Goal: Task Accomplishment & Management: Use online tool/utility

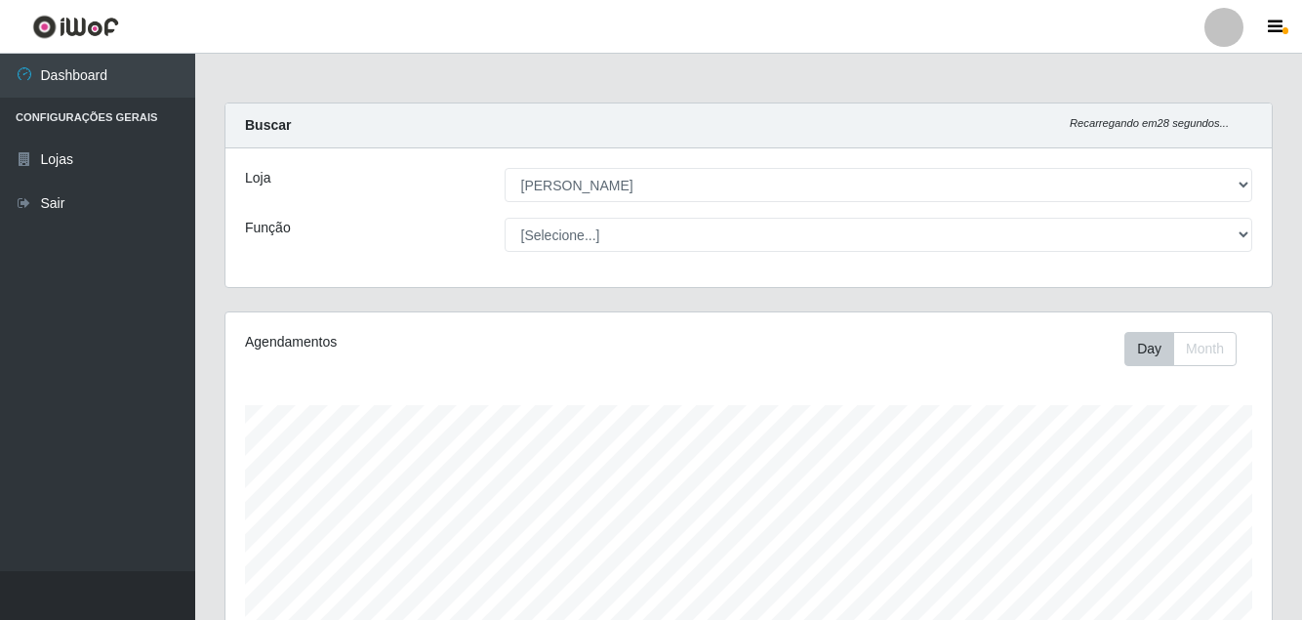
select select "402"
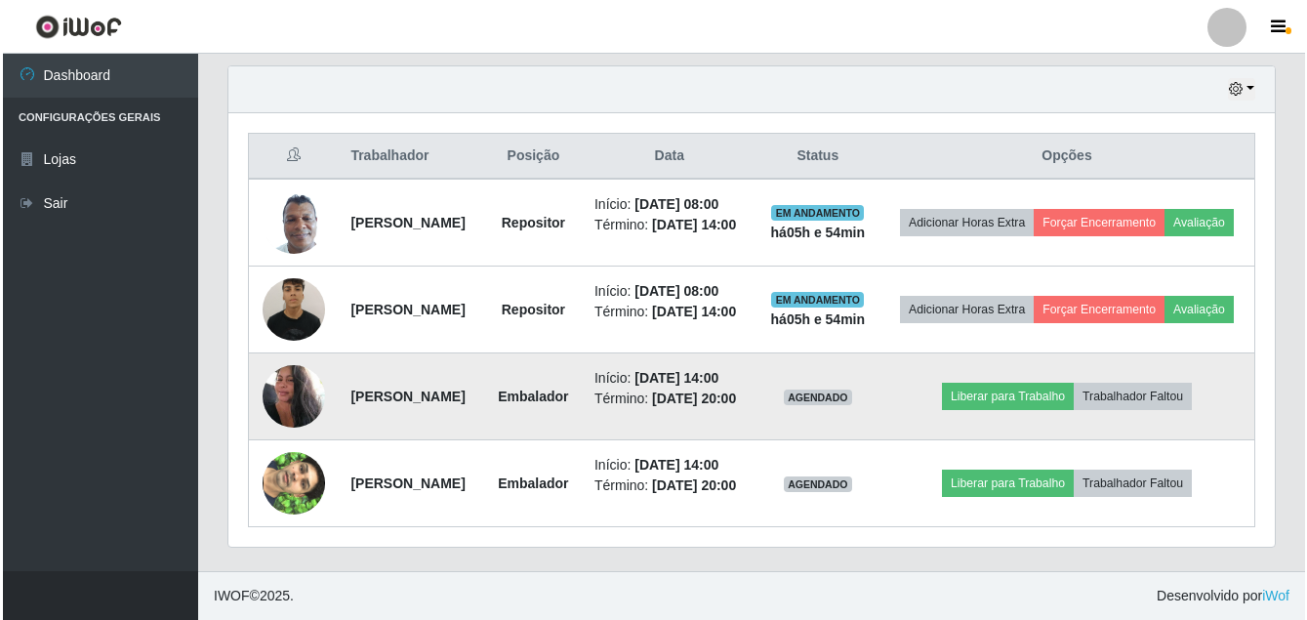
scroll to position [817, 0]
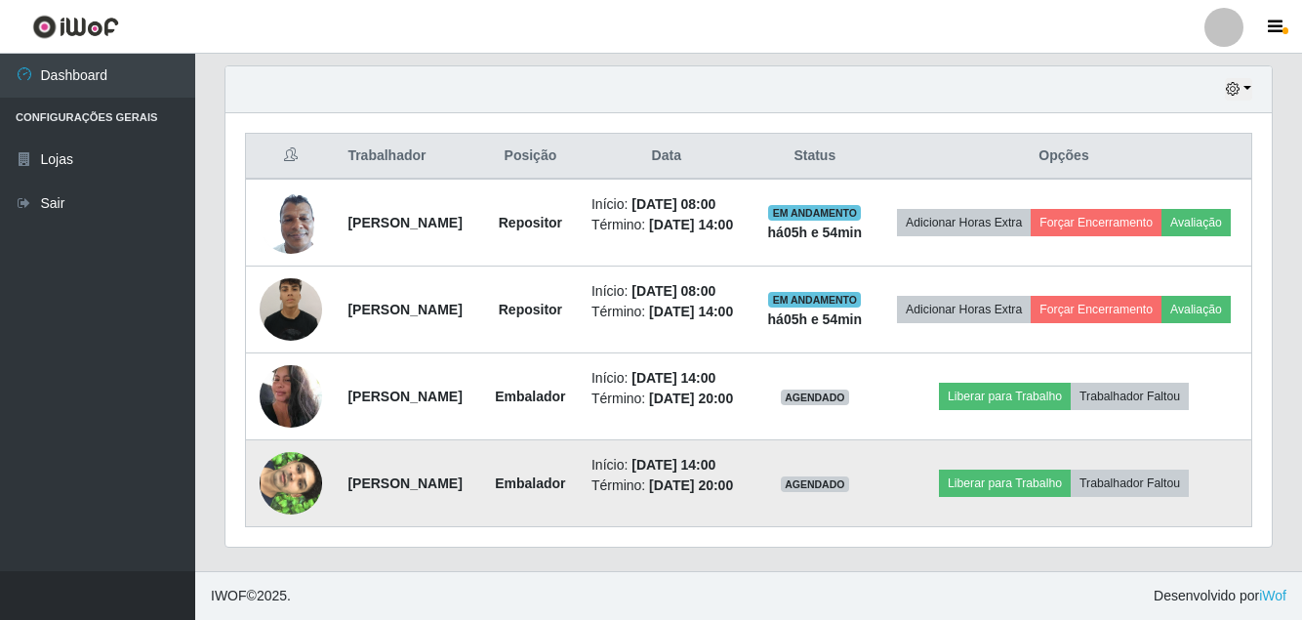
click at [278, 468] on img at bounding box center [291, 483] width 62 height 111
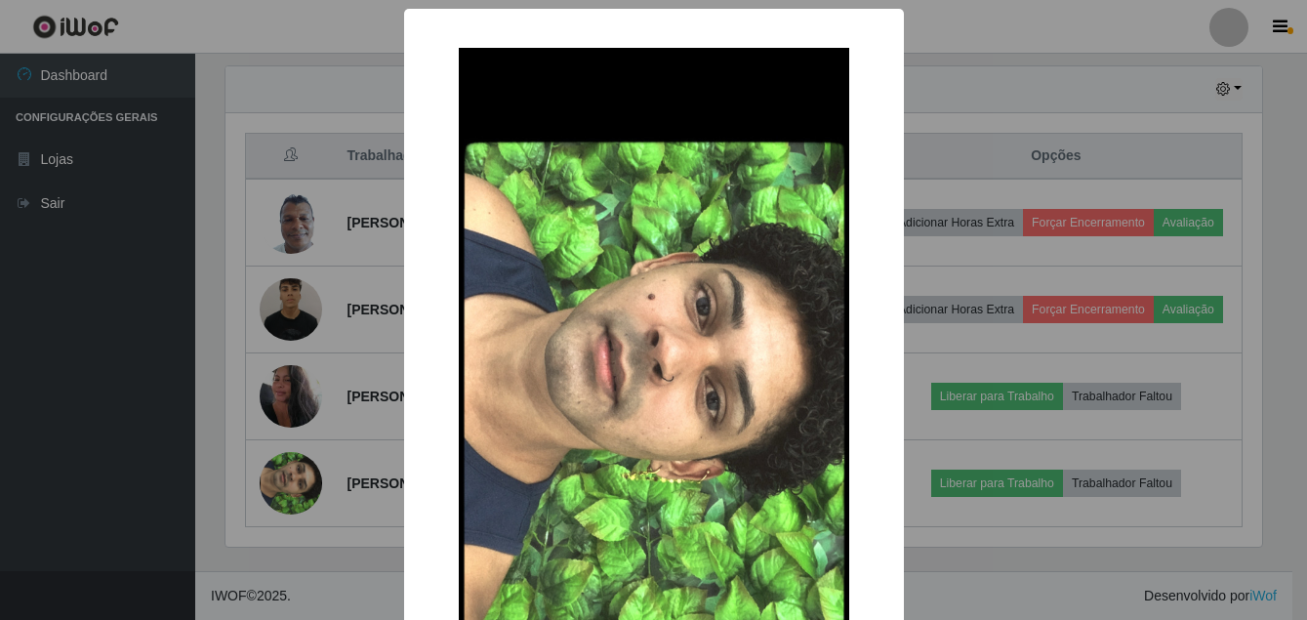
click at [23, 481] on div "× OK Cancel" at bounding box center [653, 310] width 1307 height 620
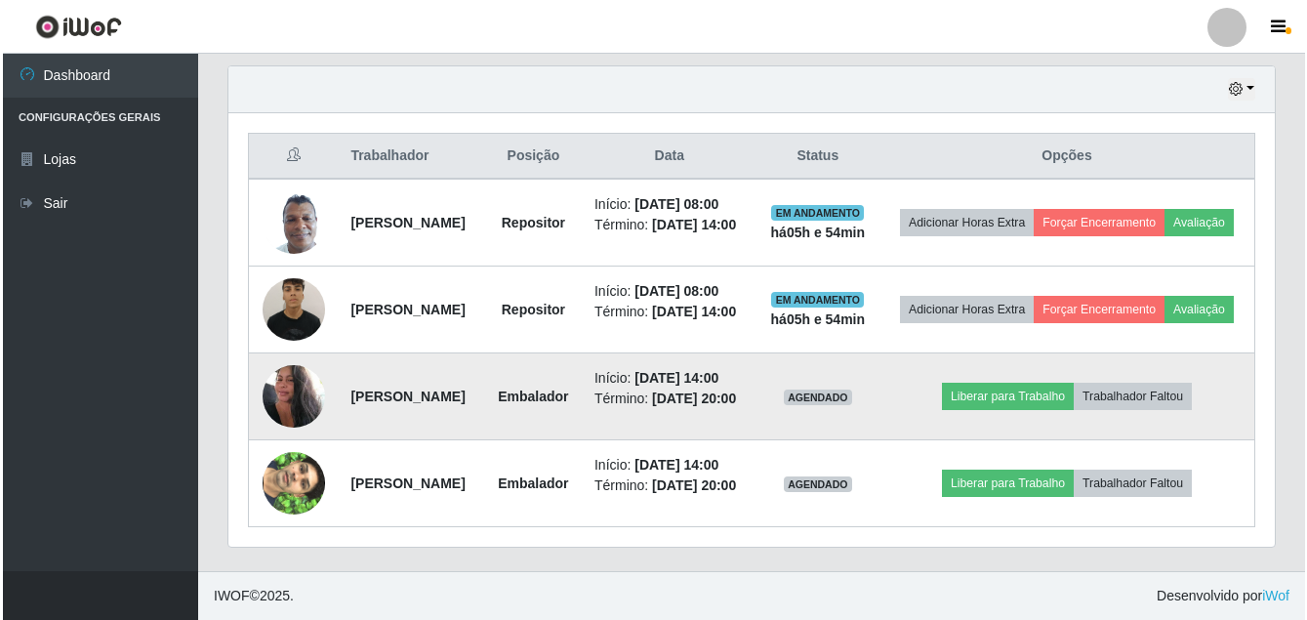
scroll to position [817, 0]
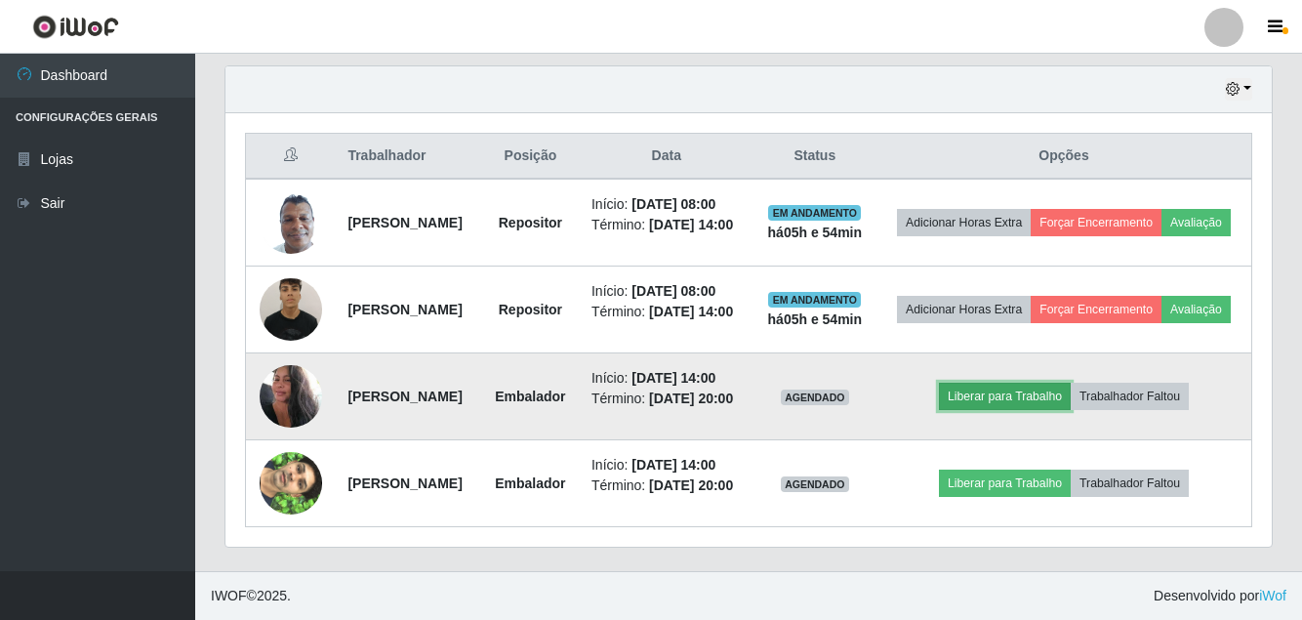
click at [1049, 383] on button "Liberar para Trabalho" at bounding box center [1005, 396] width 132 height 27
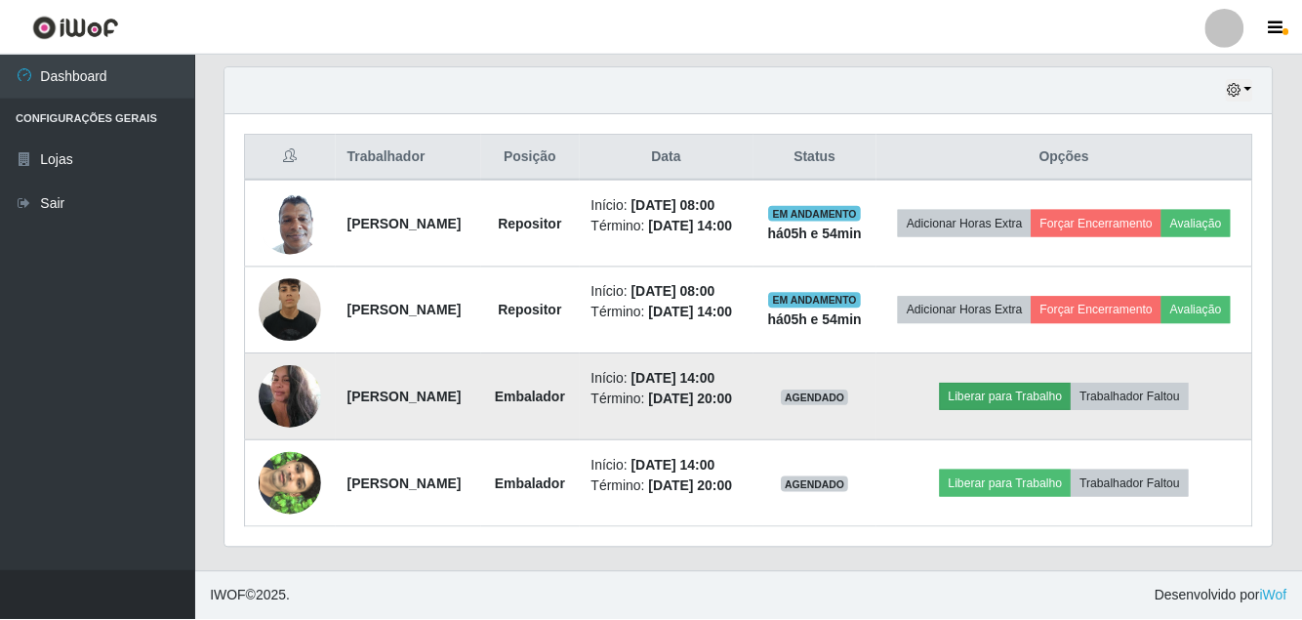
scroll to position [405, 1037]
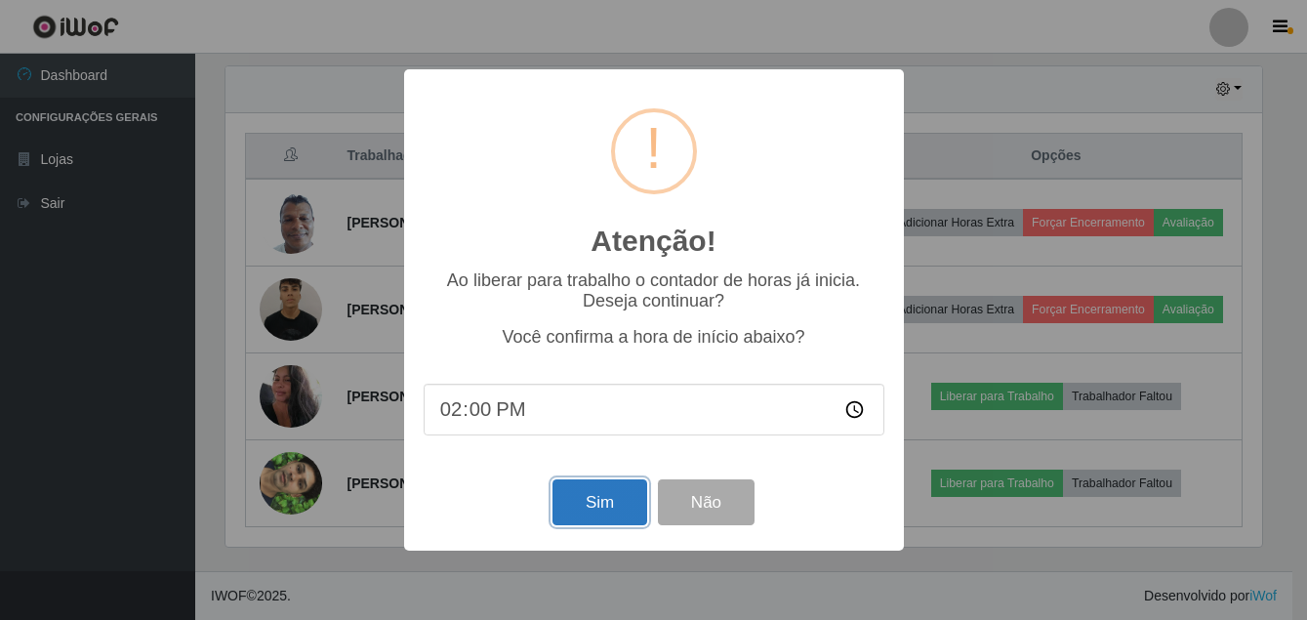
click at [612, 517] on button "Sim" at bounding box center [600, 502] width 95 height 46
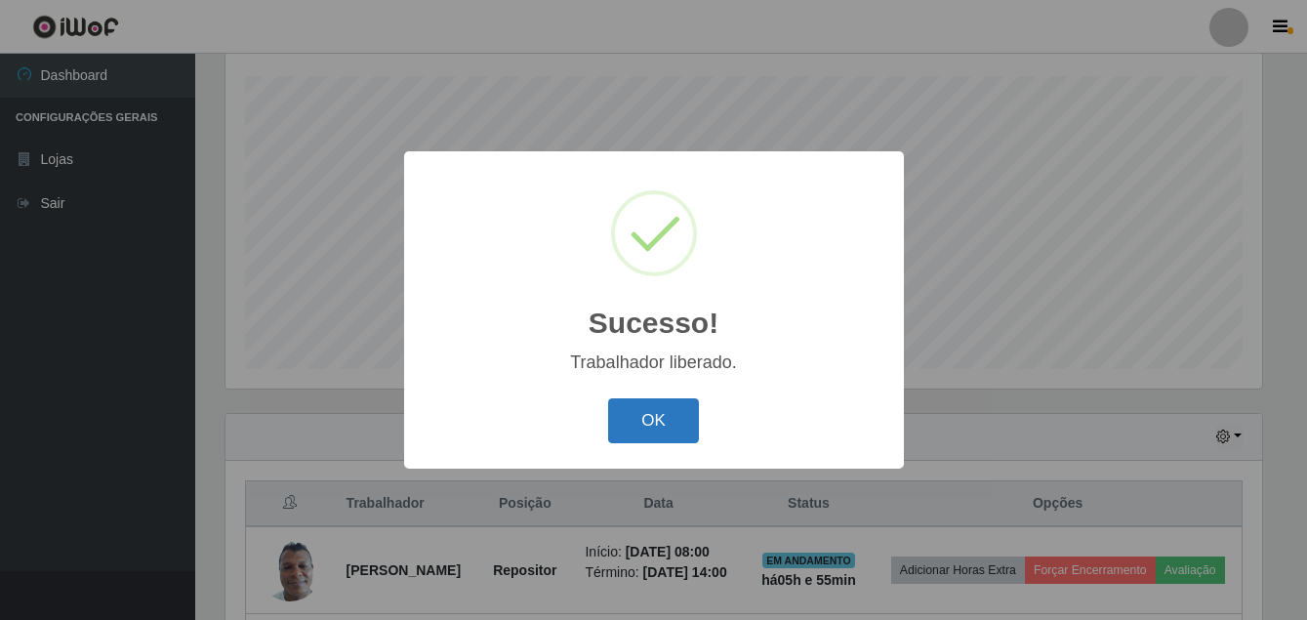
click at [673, 434] on button "OK" at bounding box center [653, 421] width 91 height 46
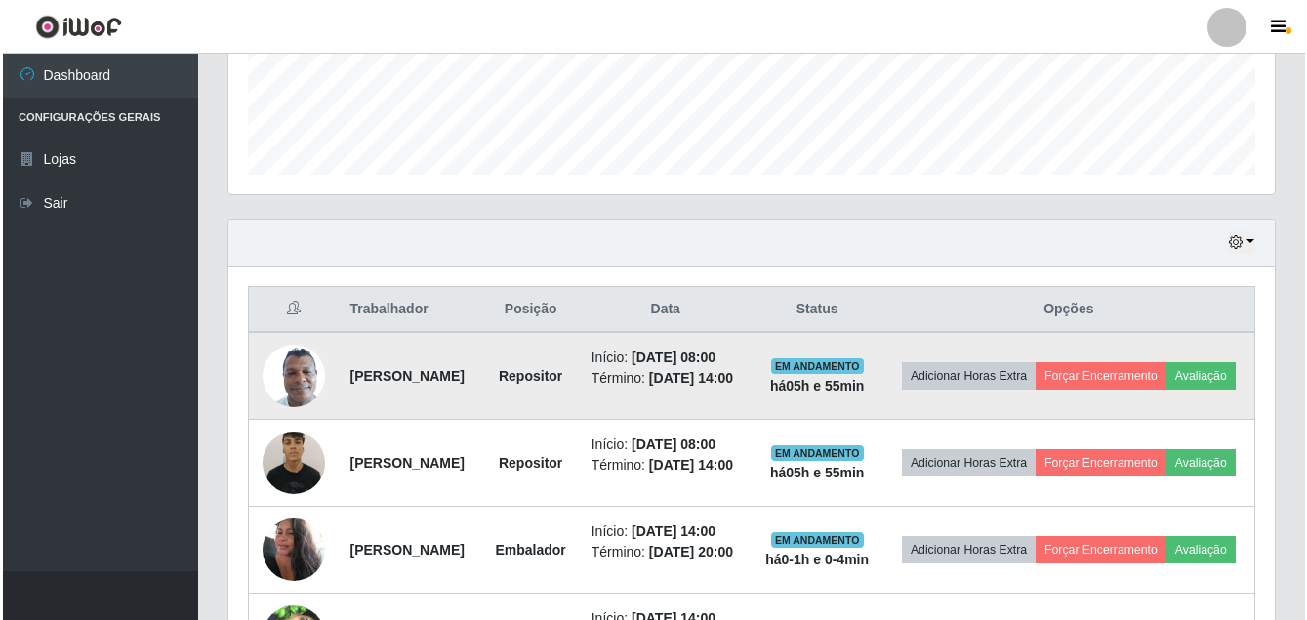
scroll to position [719, 0]
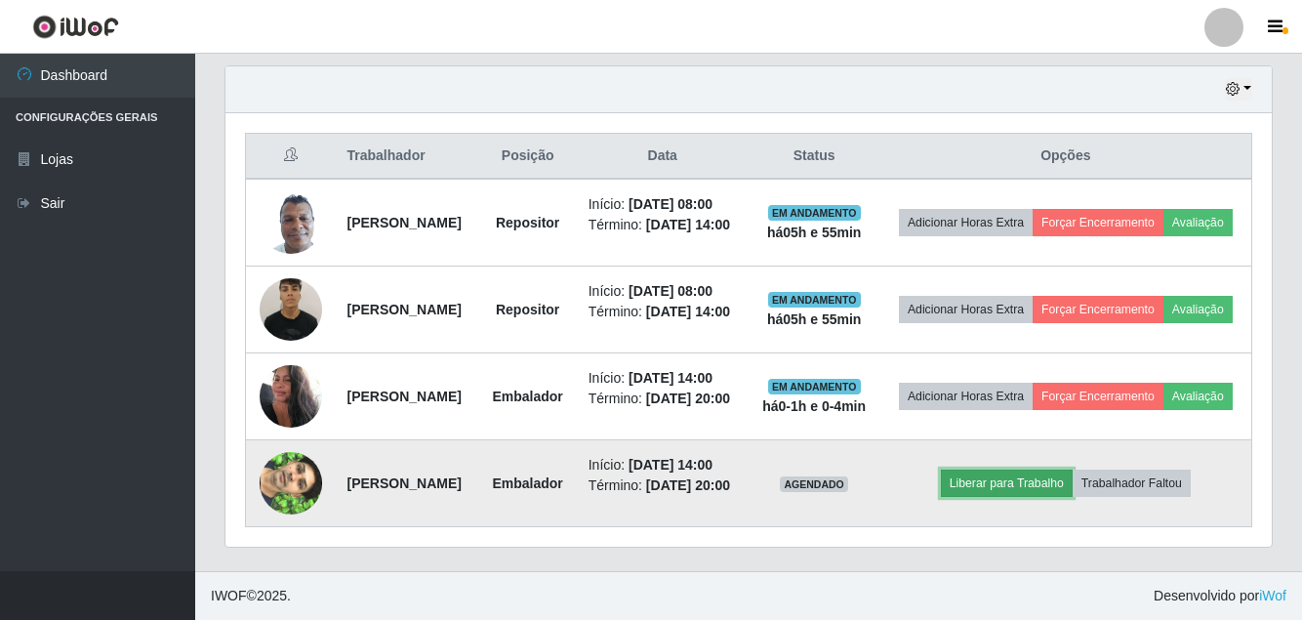
click at [1018, 497] on button "Liberar para Trabalho" at bounding box center [1007, 483] width 132 height 27
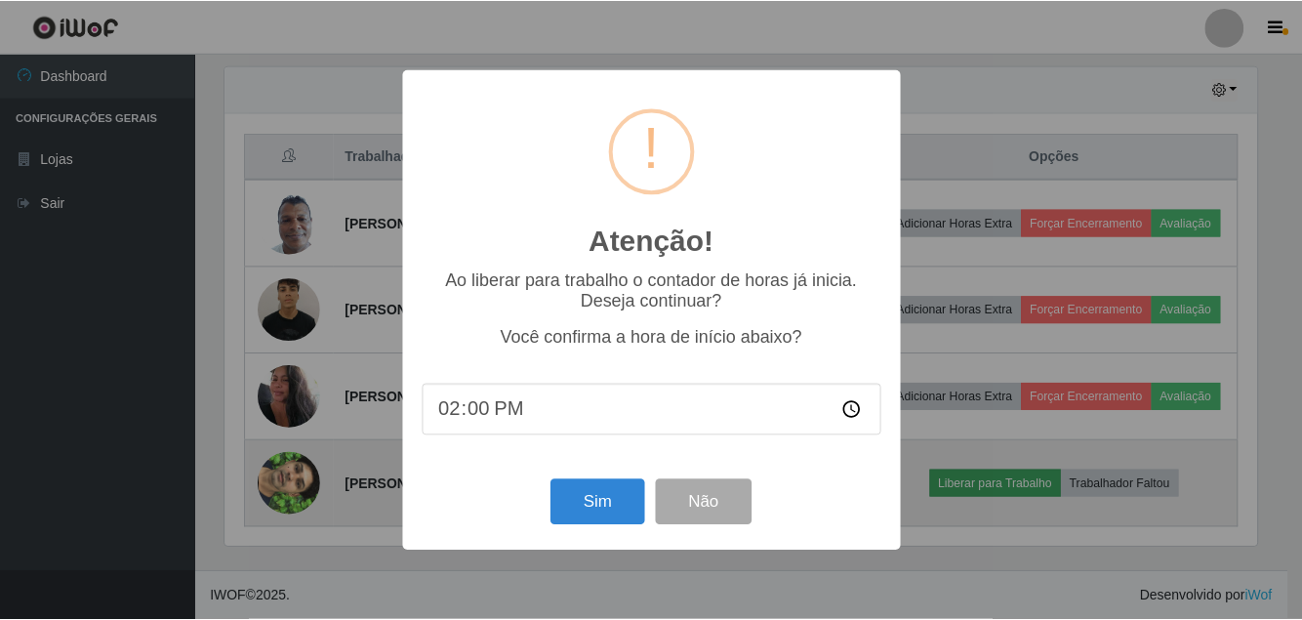
scroll to position [405, 1037]
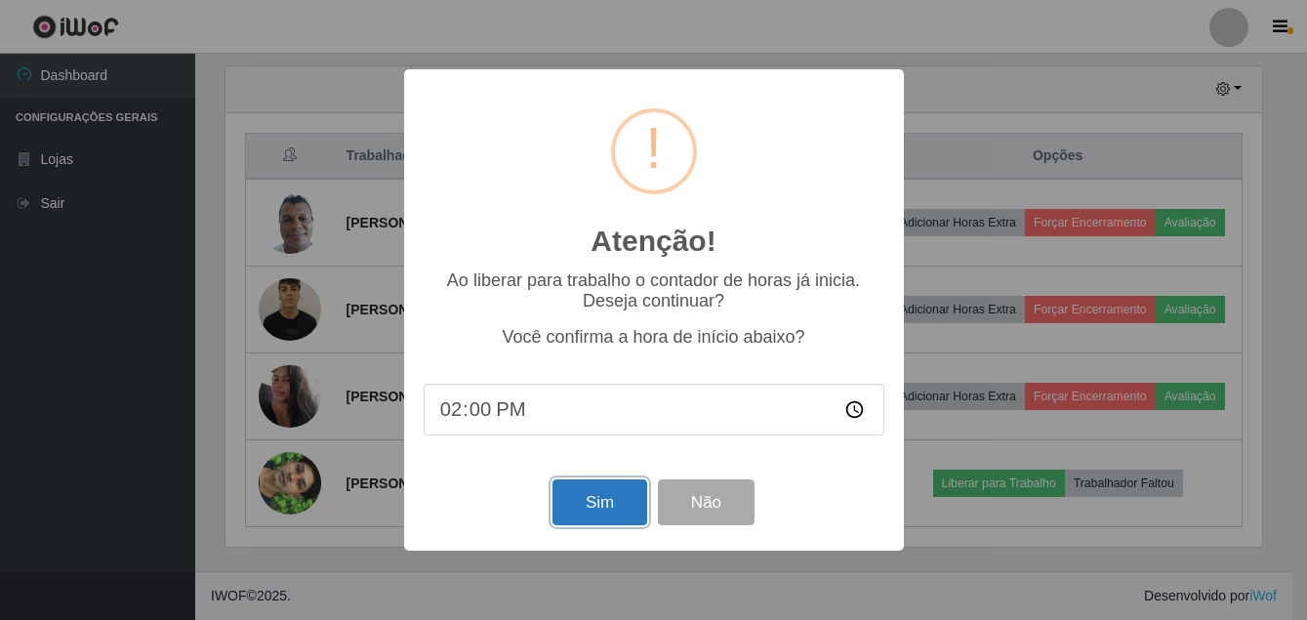
click at [603, 509] on button "Sim" at bounding box center [600, 502] width 95 height 46
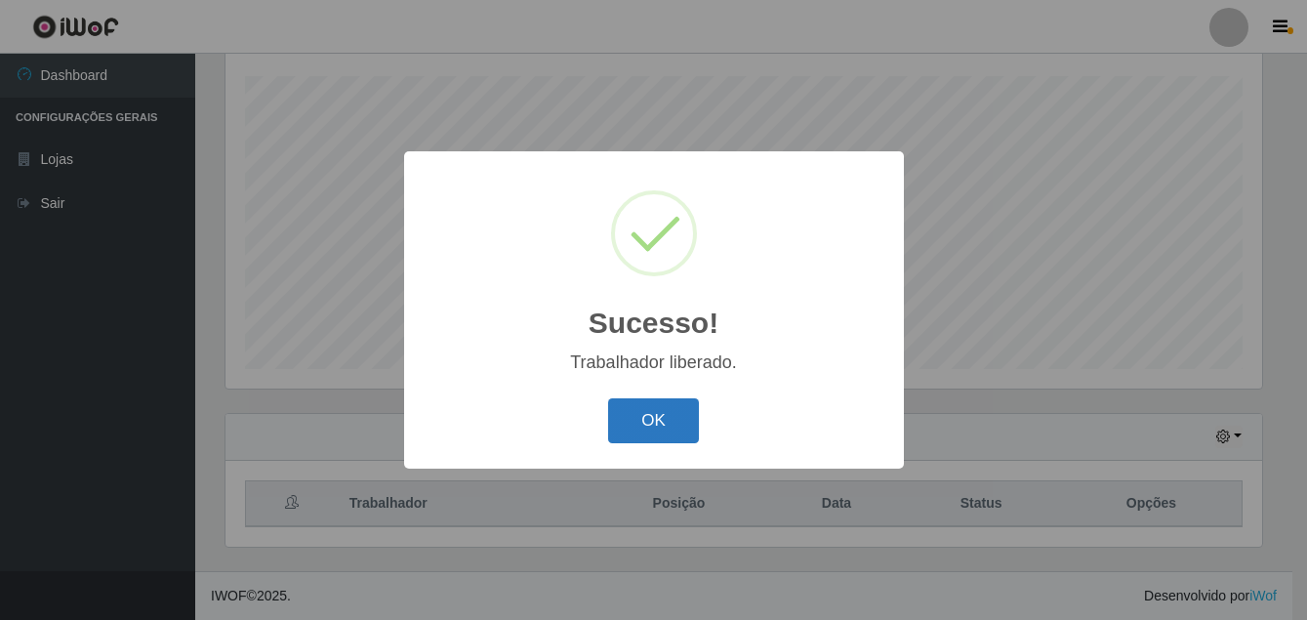
click at [664, 426] on button "OK" at bounding box center [653, 421] width 91 height 46
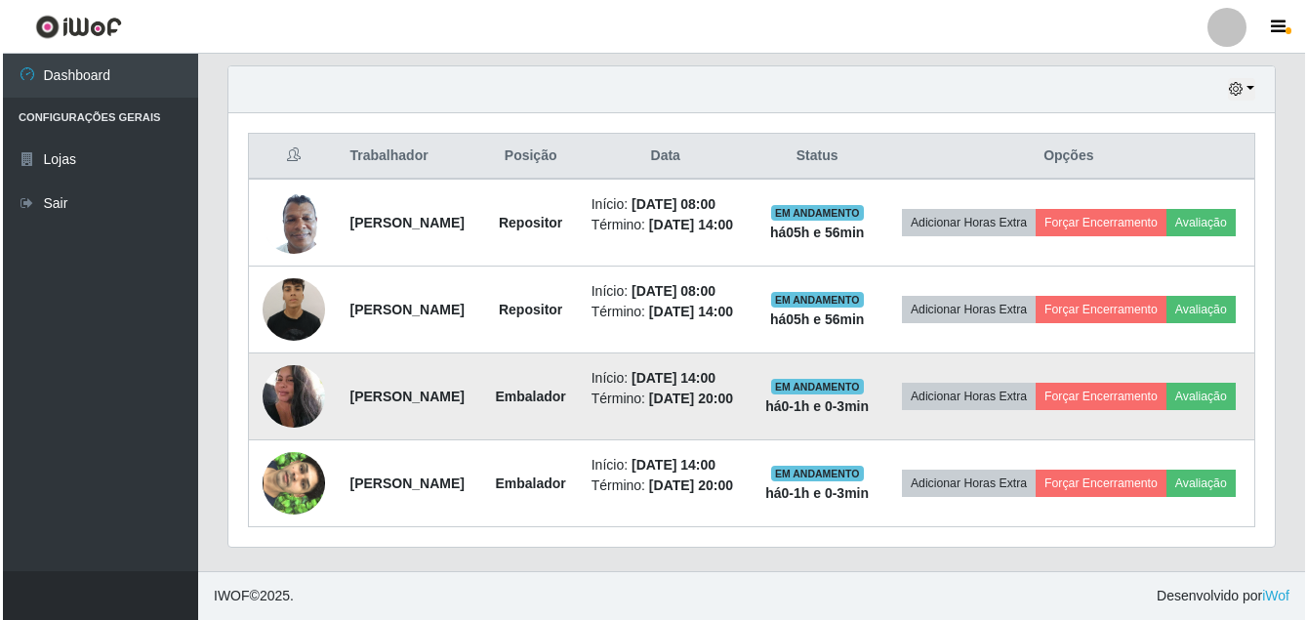
scroll to position [817, 0]
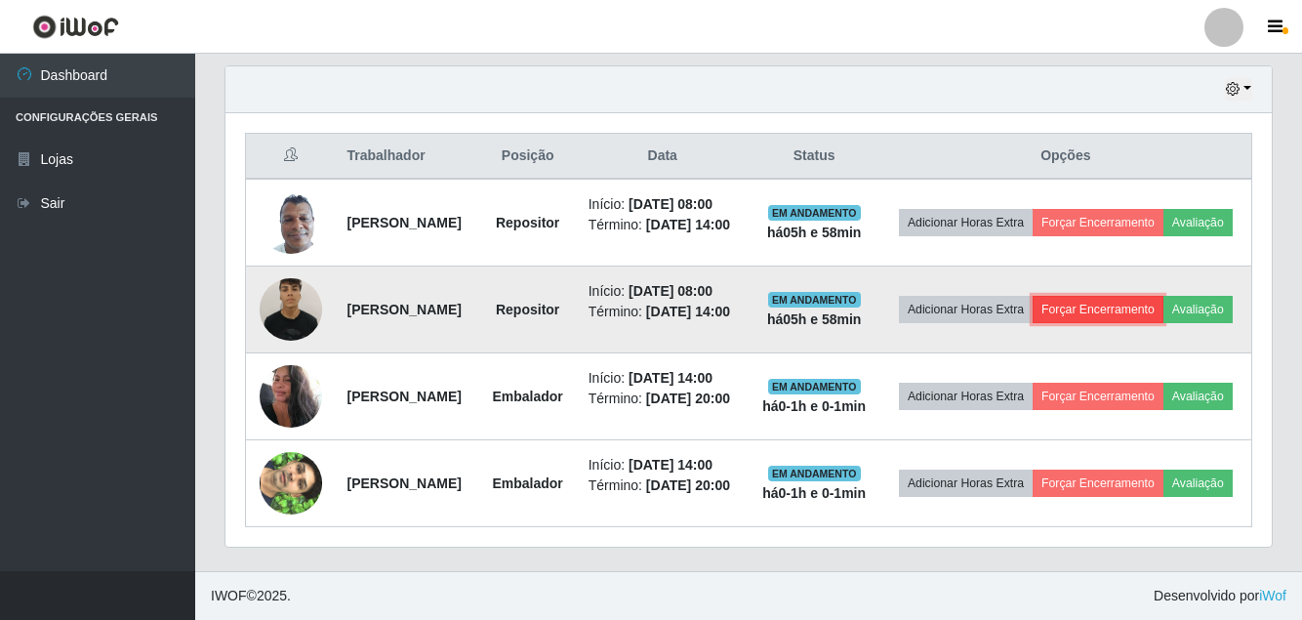
click at [1164, 296] on button "Forçar Encerramento" at bounding box center [1098, 309] width 131 height 27
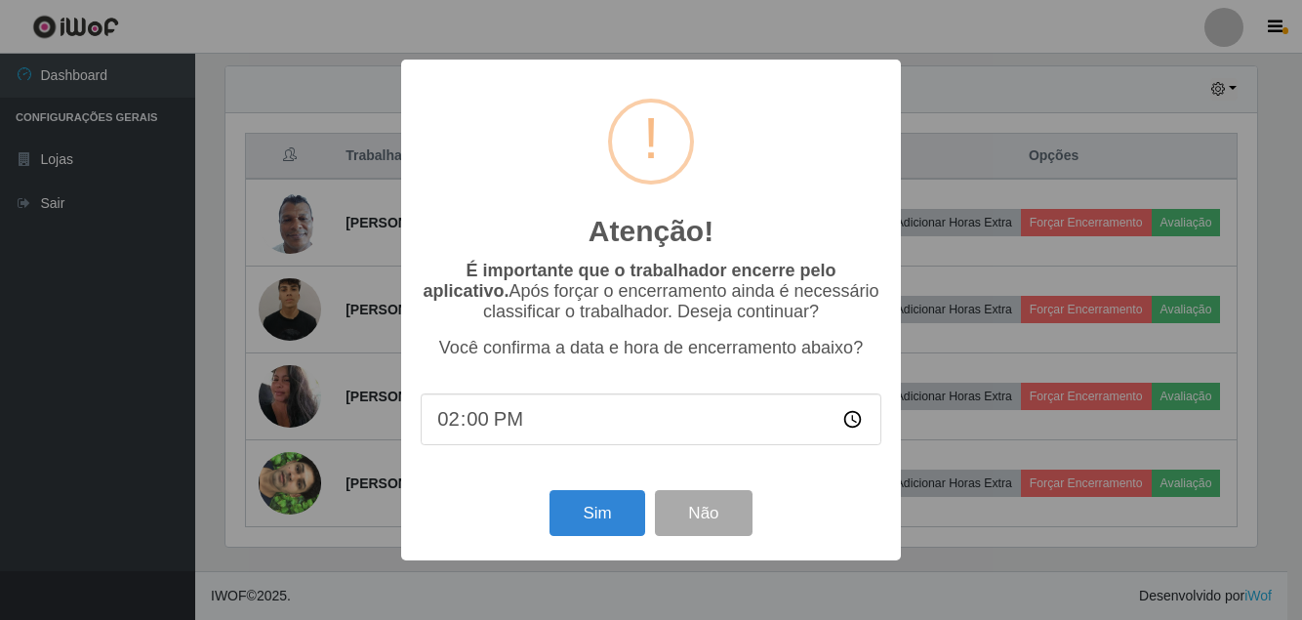
scroll to position [405, 1037]
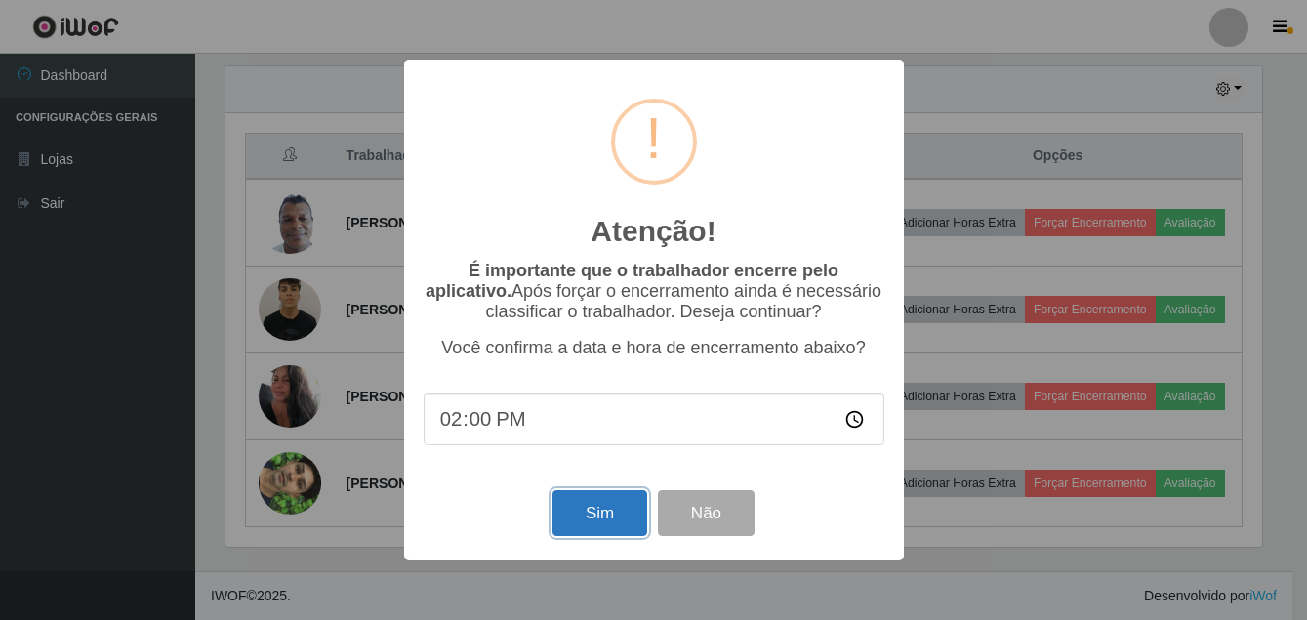
click at [614, 518] on button "Sim" at bounding box center [600, 513] width 95 height 46
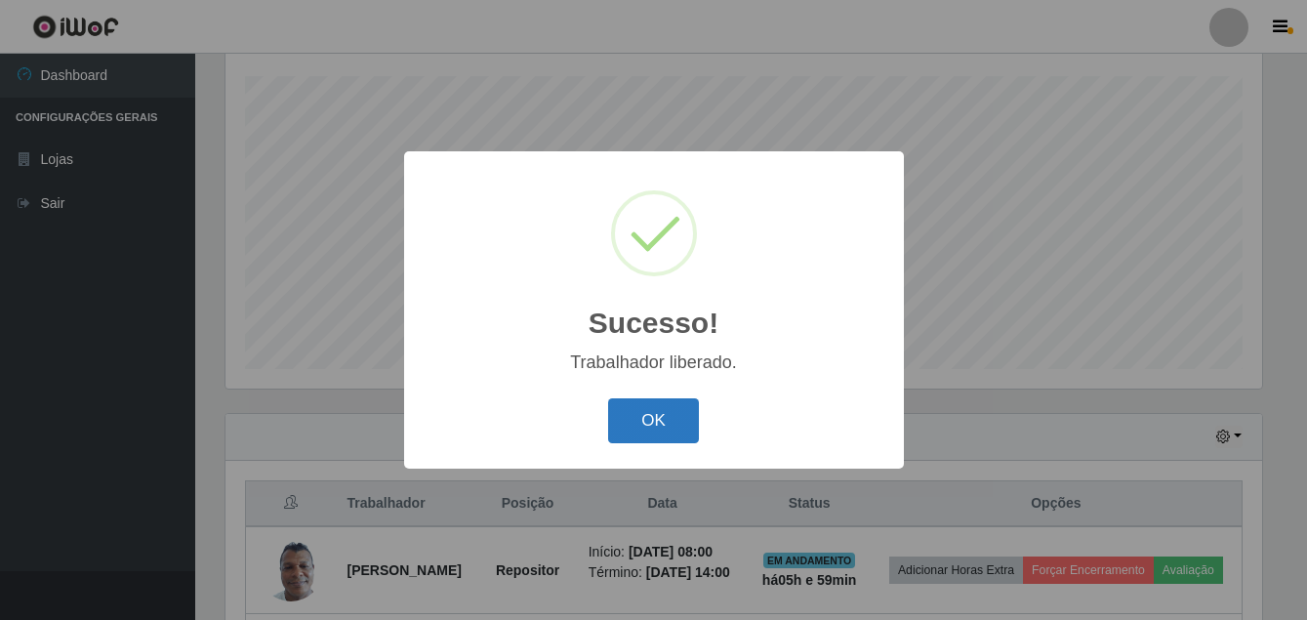
click at [664, 427] on button "OK" at bounding box center [653, 421] width 91 height 46
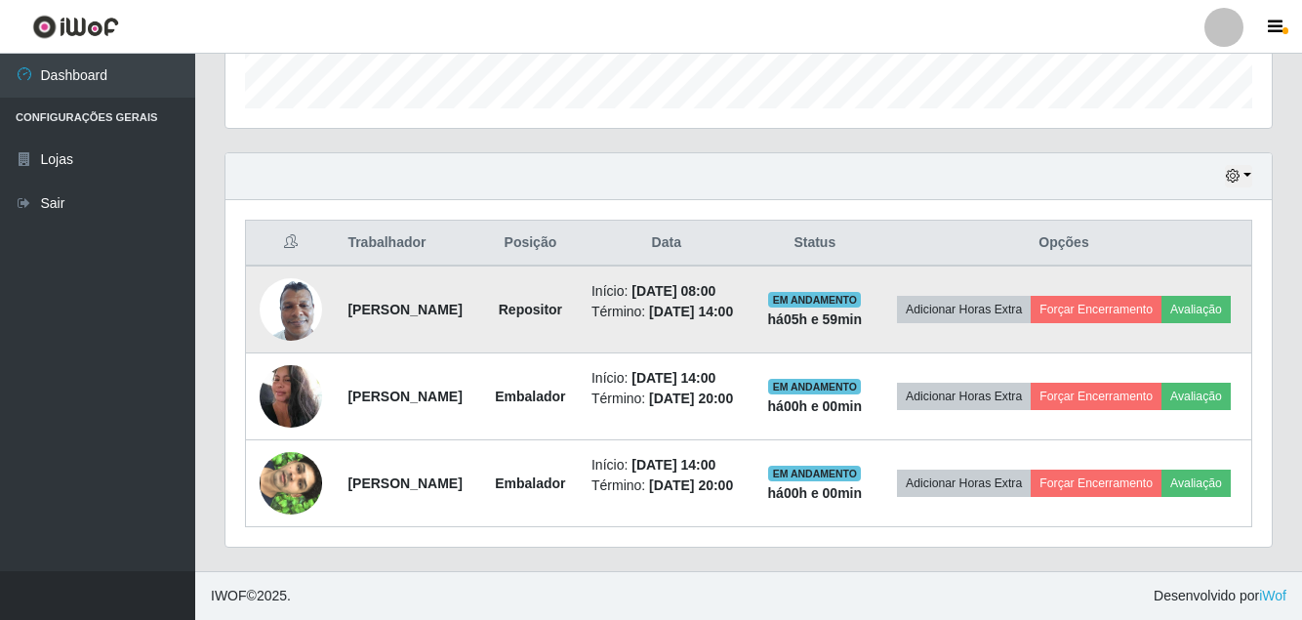
scroll to position [622, 0]
click at [1162, 296] on button "Forçar Encerramento" at bounding box center [1096, 309] width 131 height 27
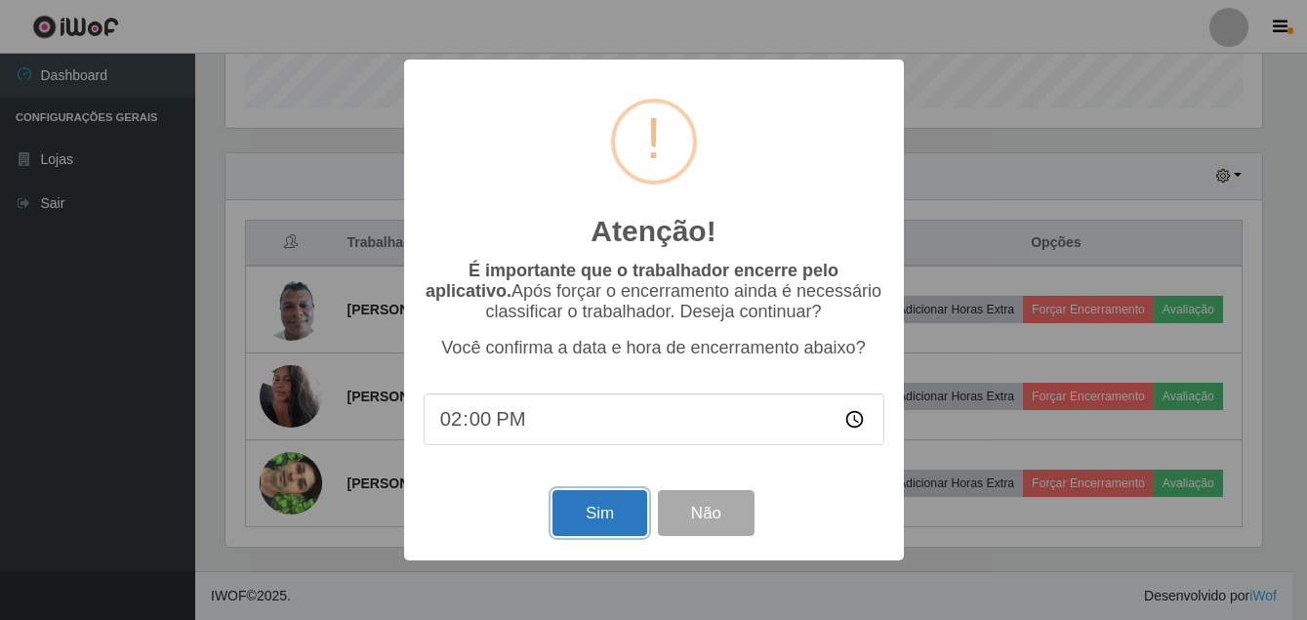
click at [581, 513] on button "Sim" at bounding box center [600, 513] width 95 height 46
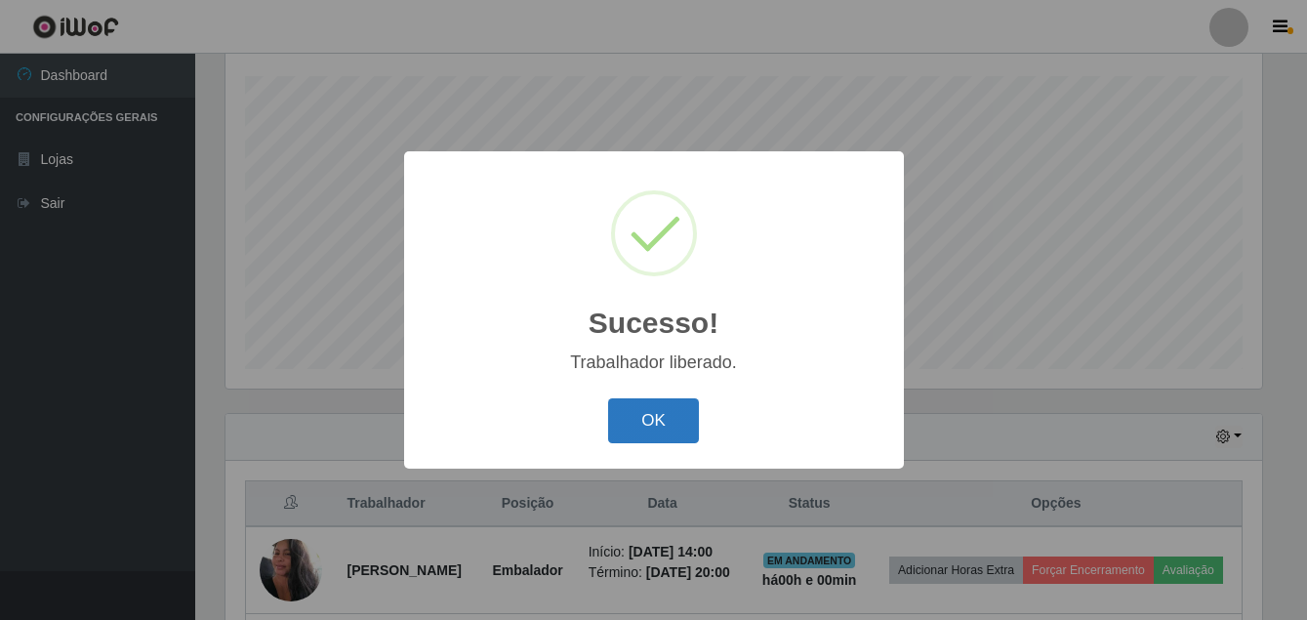
click at [672, 433] on button "OK" at bounding box center [653, 421] width 91 height 46
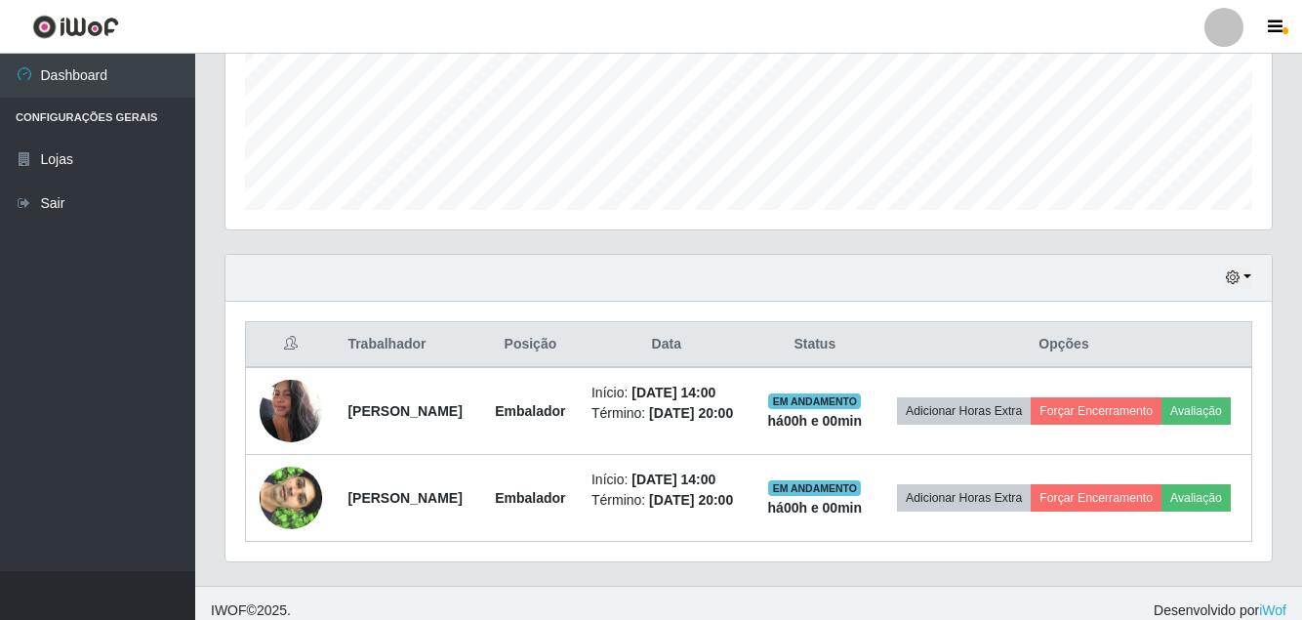
scroll to position [532, 0]
